Goal: Download file/media

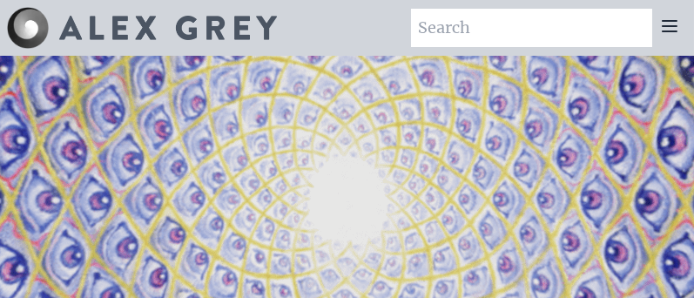
click at [668, 29] on icon at bounding box center [669, 26] width 21 height 21
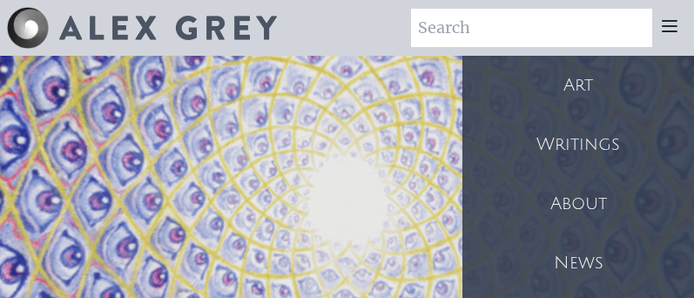
click at [577, 266] on div "News" at bounding box center [578, 262] width 232 height 59
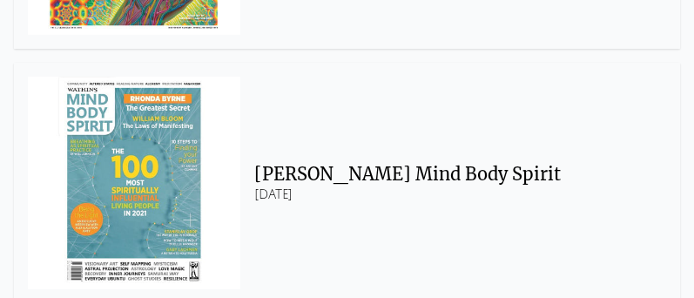
scroll to position [1358, 0]
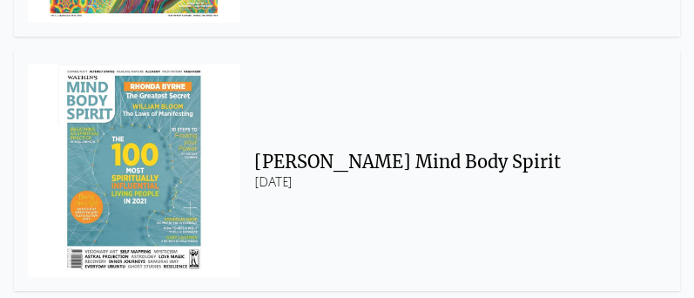
click at [571, 150] on div "[PERSON_NAME] Mind Body Spirit" at bounding box center [453, 162] width 398 height 24
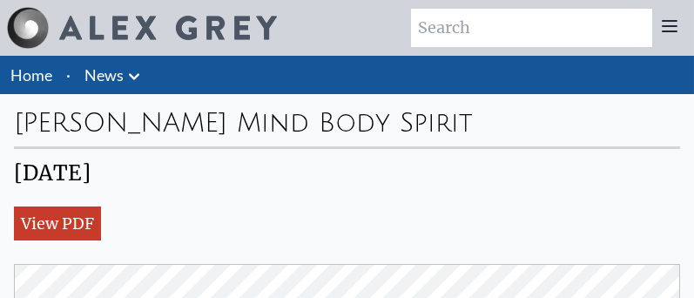
click at [87, 223] on link "View PDF" at bounding box center [57, 223] width 87 height 34
